Goal: Transaction & Acquisition: Purchase product/service

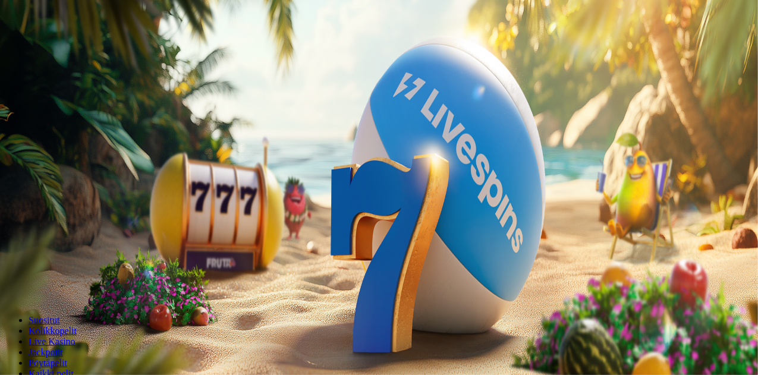
click at [94, 49] on button "Kirjaudu" at bounding box center [82, 43] width 39 height 12
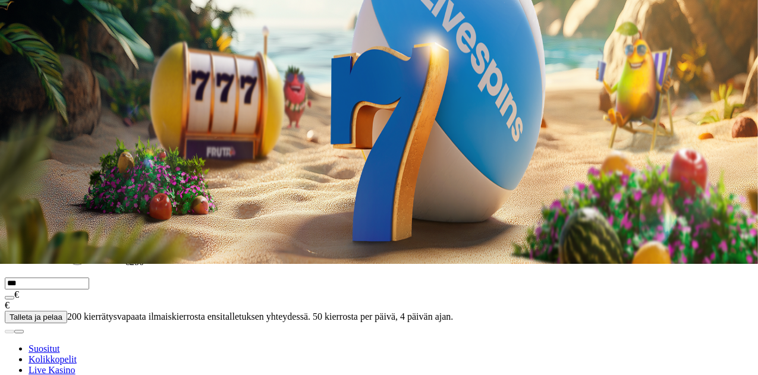
scroll to position [112, 0]
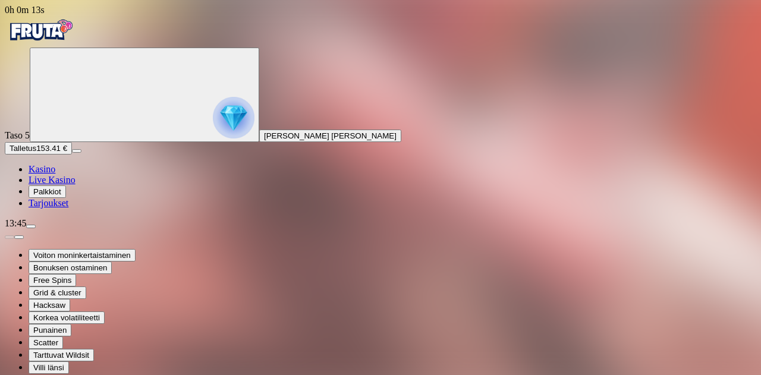
click at [29, 174] on span "diamond icon" at bounding box center [29, 169] width 0 height 10
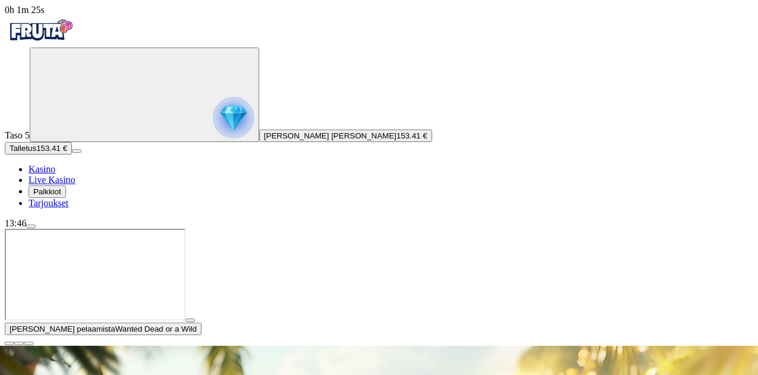
scroll to position [55, 0]
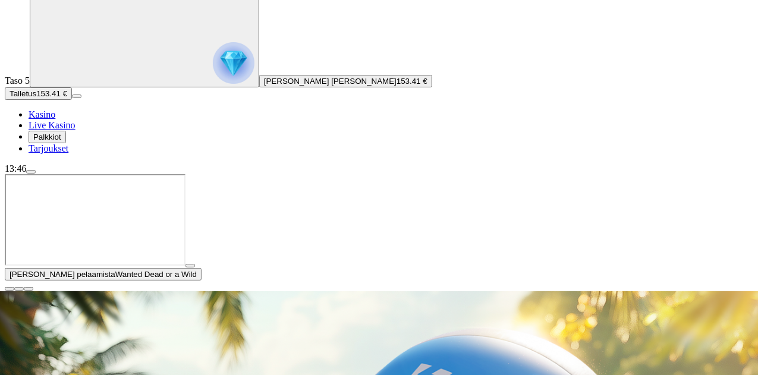
click at [10, 289] on span "close icon" at bounding box center [10, 289] width 0 height 0
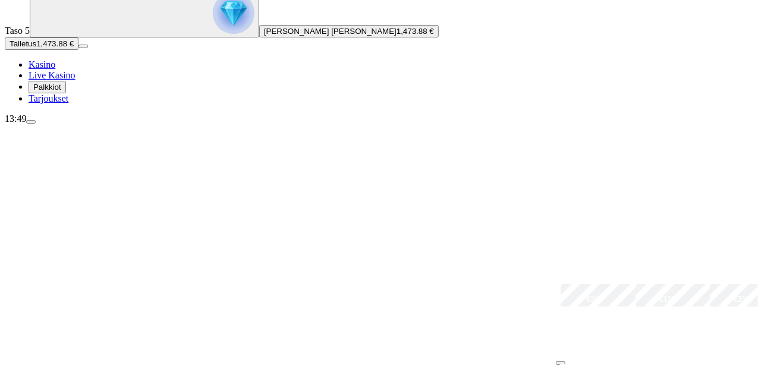
scroll to position [109, 0]
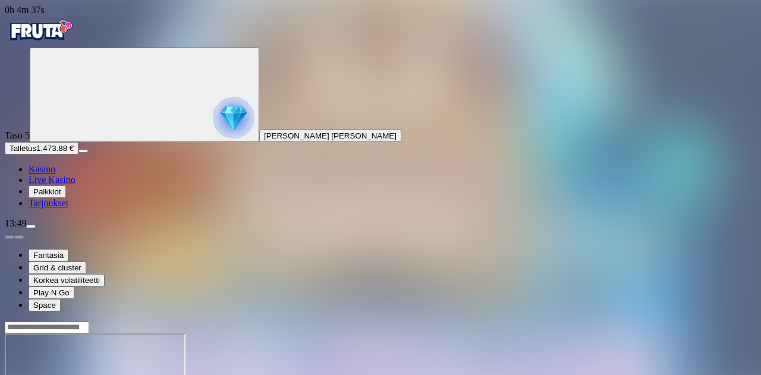
click at [583, 321] on div at bounding box center [381, 327] width 752 height 12
click at [89, 322] on input "Search" at bounding box center [47, 328] width 84 height 12
type input "******"
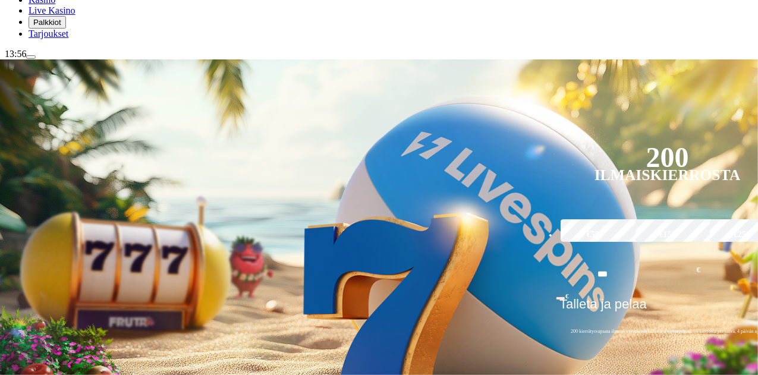
scroll to position [170, 0]
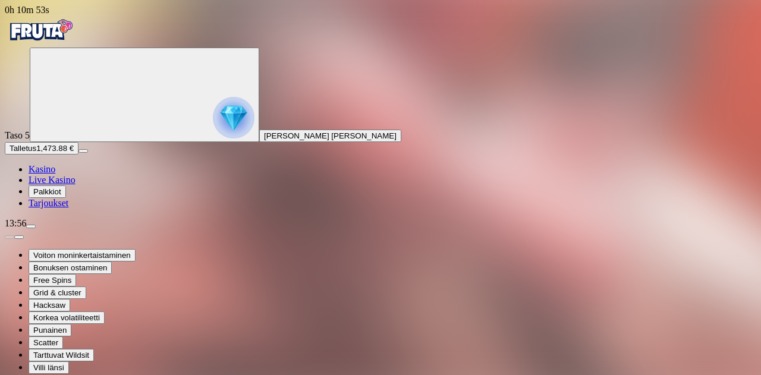
click at [31, 227] on span "menu icon" at bounding box center [31, 227] width 0 height 0
type input "****"
